Goal: Task Accomplishment & Management: Manage account settings

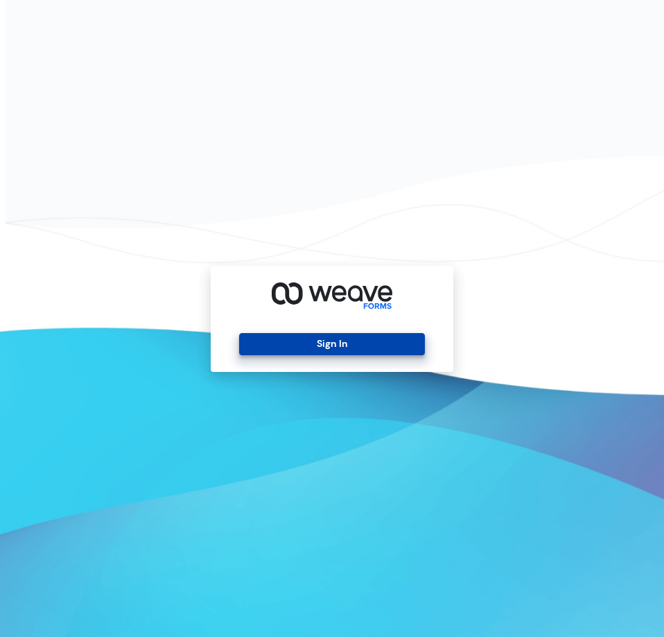
click at [351, 345] on button "Sign In" at bounding box center [331, 344] width 185 height 22
